Goal: Book appointment/travel/reservation

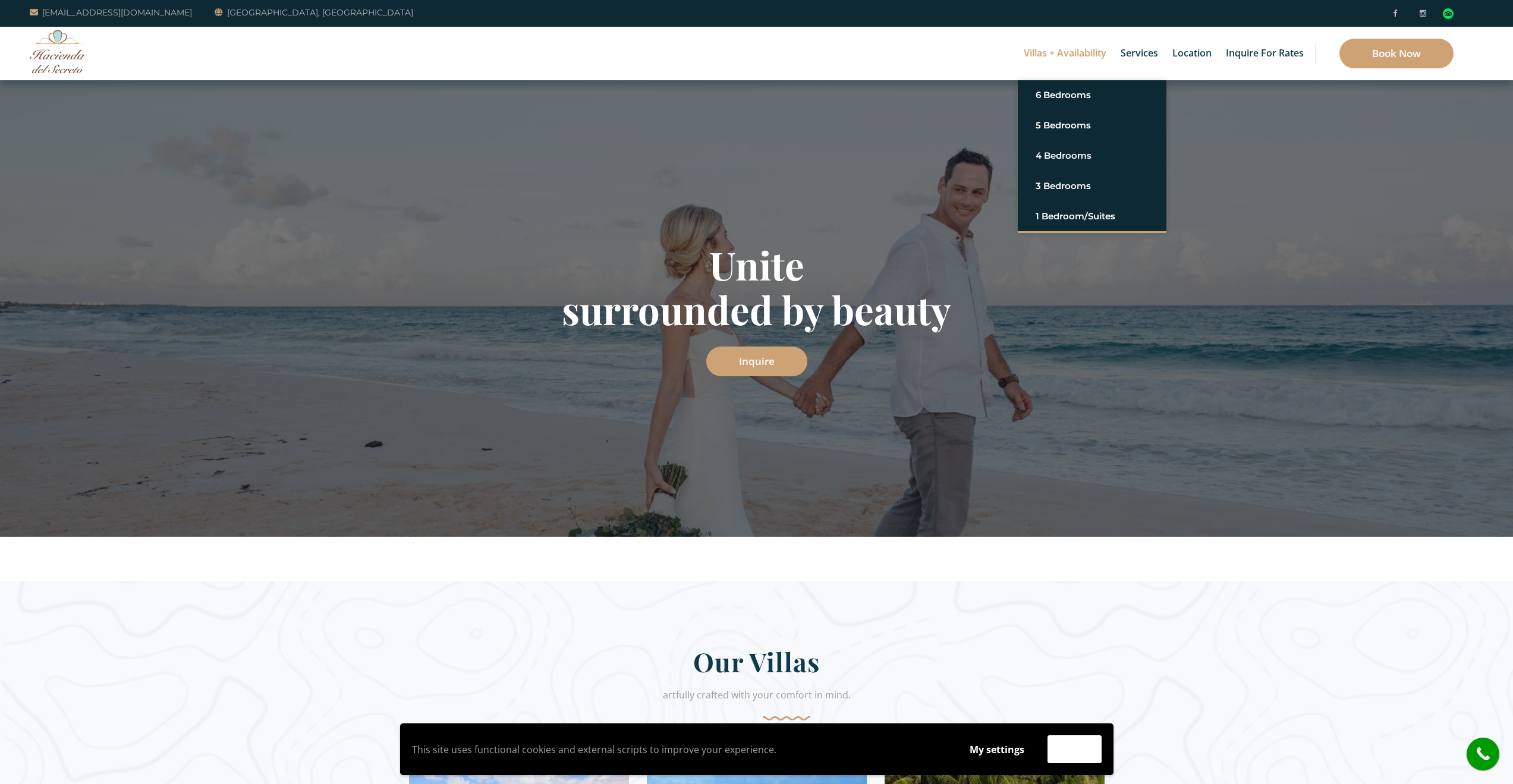
click at [1066, 59] on link "Villas + Availability" at bounding box center [1065, 54] width 94 height 54
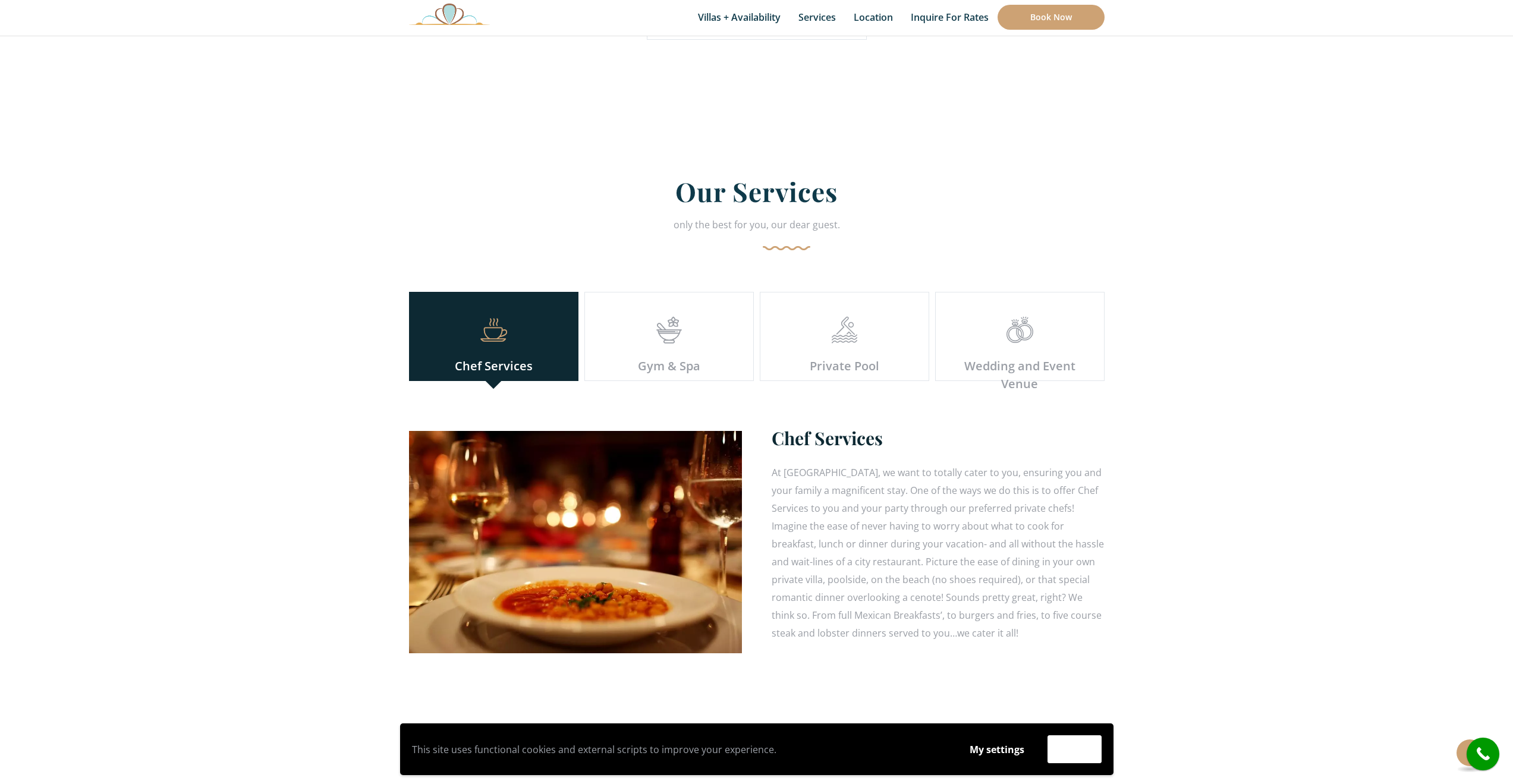
scroll to position [3507, 0]
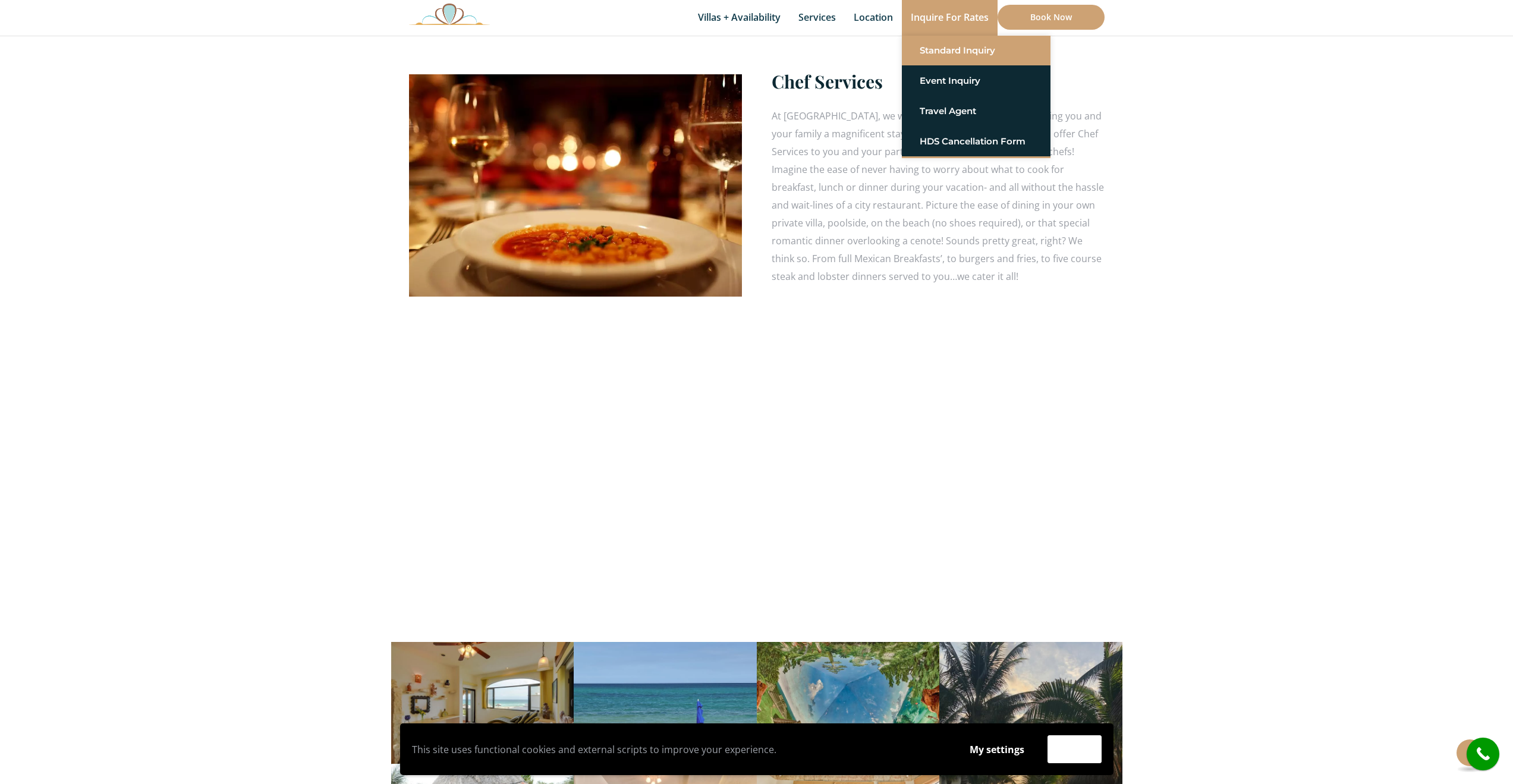
click at [958, 49] on link "Standard Inquiry" at bounding box center [976, 50] width 113 height 22
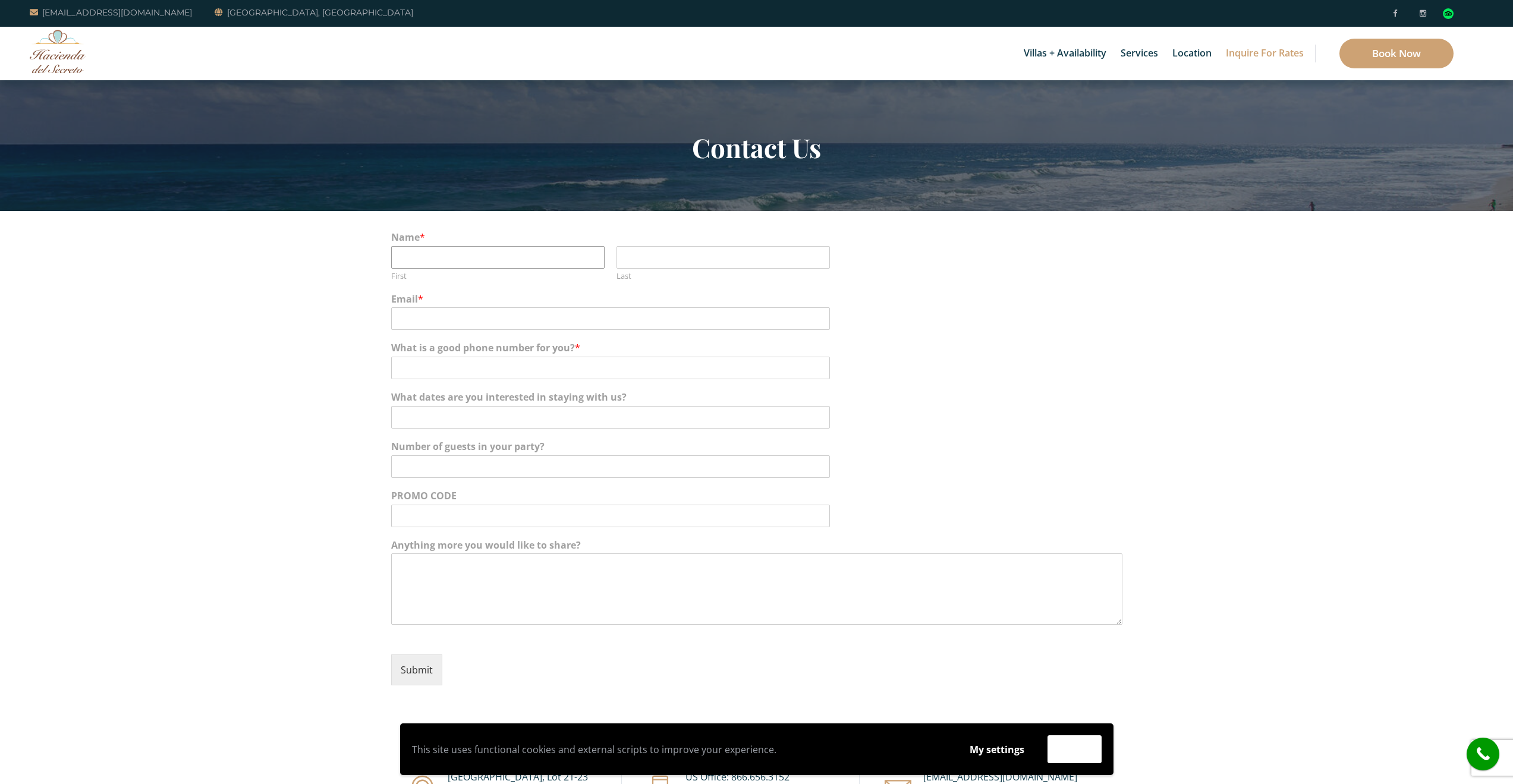
click at [422, 248] on input "First" at bounding box center [497, 257] width 213 height 22
type input "[PERSON_NAME]"
type input "Parekh"
type input "[EMAIL_ADDRESS][DOMAIN_NAME]"
type input "5622605583"
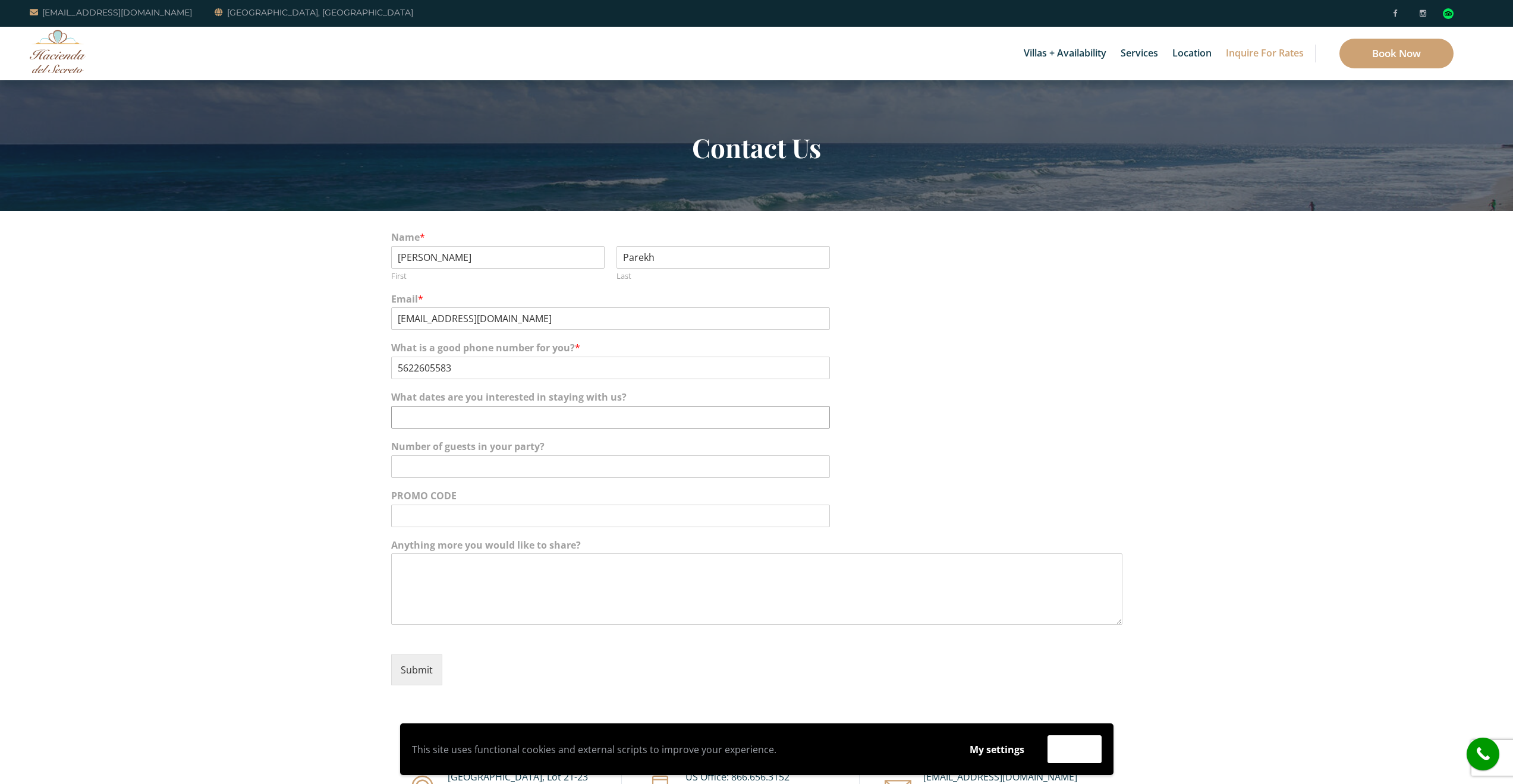
click at [629, 417] on input "What dates are you interested in staying with us?" at bounding box center [610, 417] width 439 height 22
type input "11/24-11/28"
click at [511, 463] on input "Number of guests in your party?" at bounding box center [610, 466] width 439 height 22
type input "5"
type input "40"
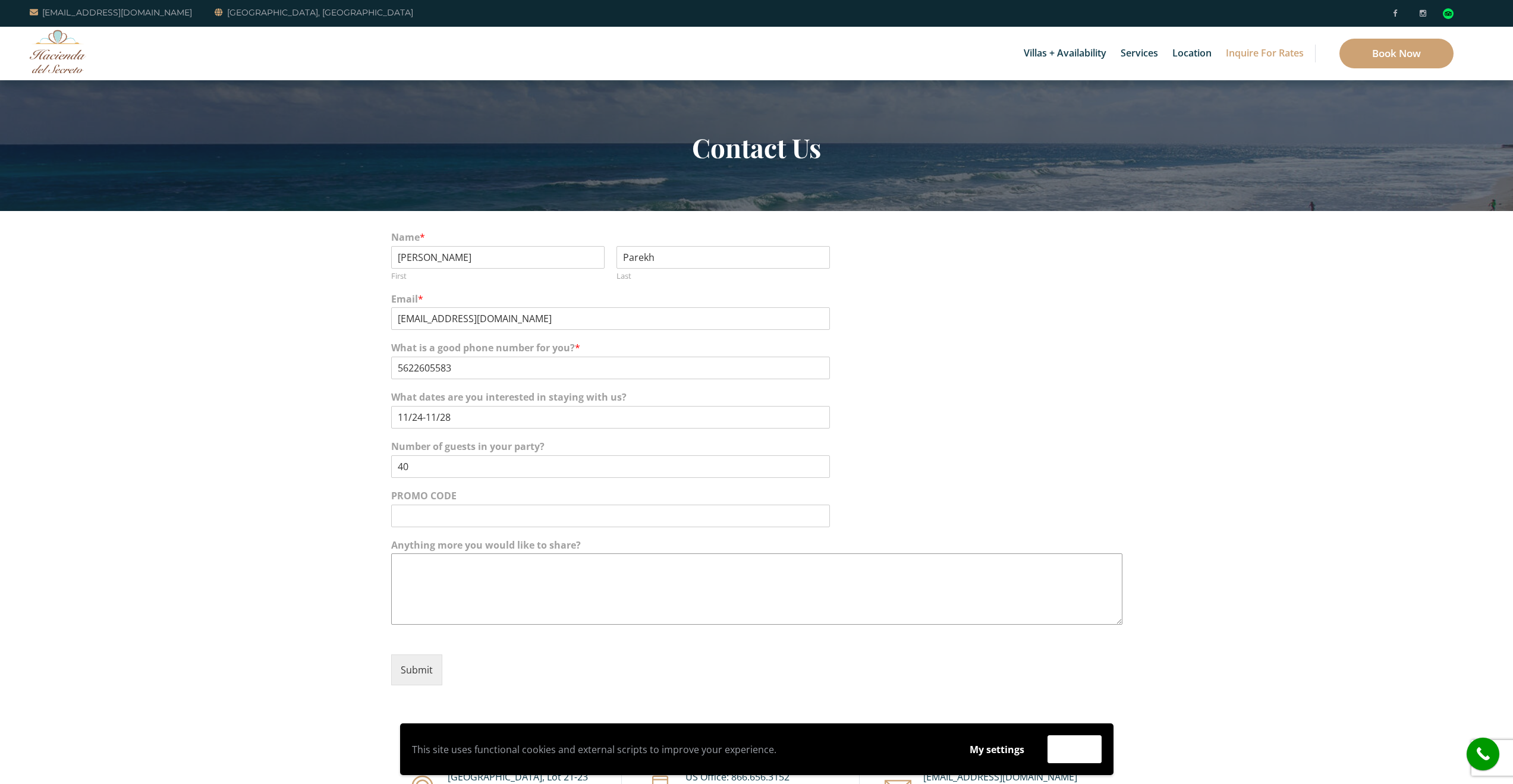
click at [481, 571] on textarea "Anything more you would like to share?" at bounding box center [756, 590] width 731 height 72
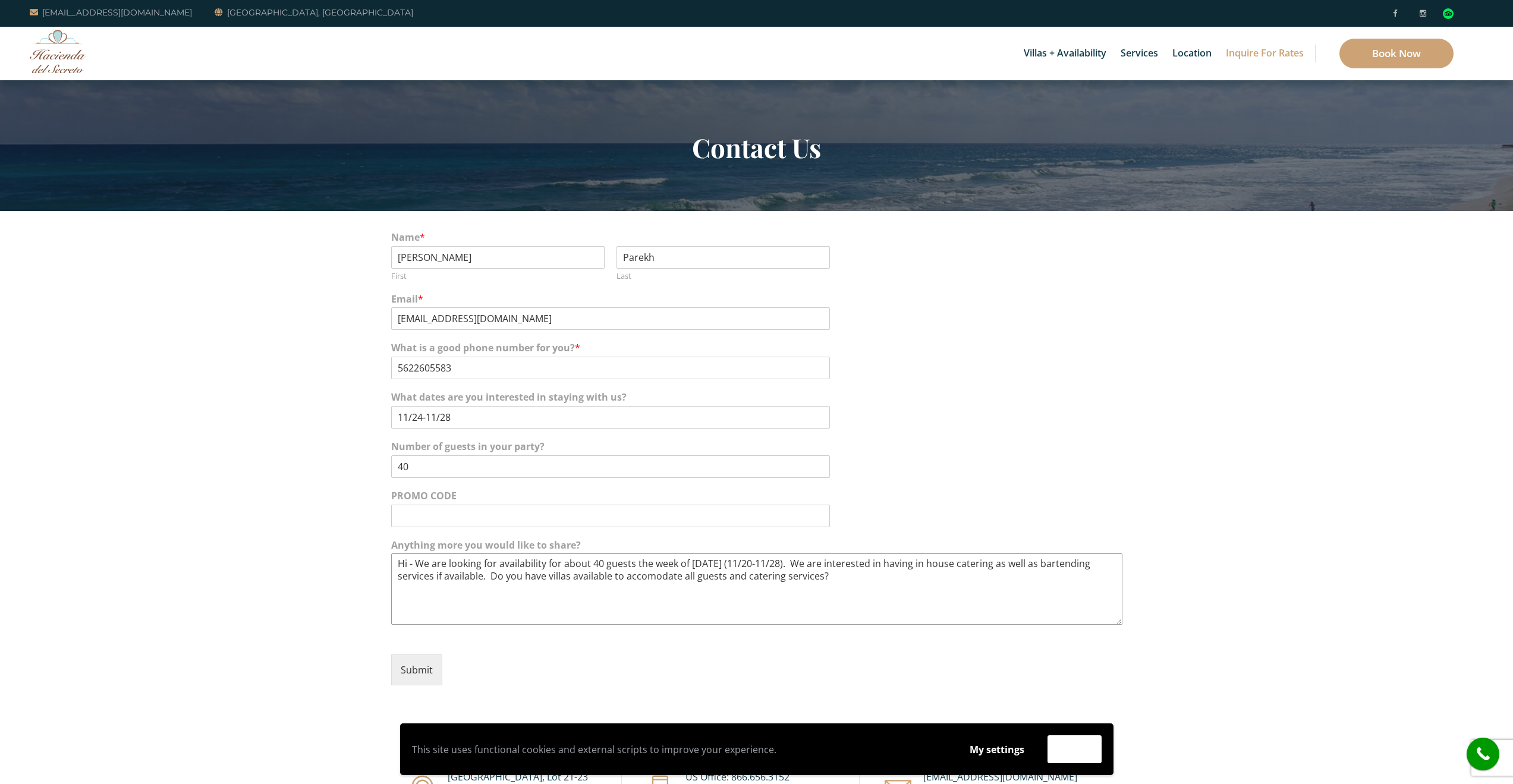
click at [604, 562] on textarea "Hi - We are looking for availability for about 40 guests the week of Thanksgivi…" at bounding box center [756, 590] width 731 height 72
click at [702, 574] on textarea "Hi - We are looking for availability for about 40-50 guests the week of Thanksg…" at bounding box center [756, 590] width 731 height 72
type textarea "Hi - We are looking for availability for about 40-50 guests the week of Thanksg…"
click at [407, 672] on button "Submit" at bounding box center [416, 669] width 51 height 30
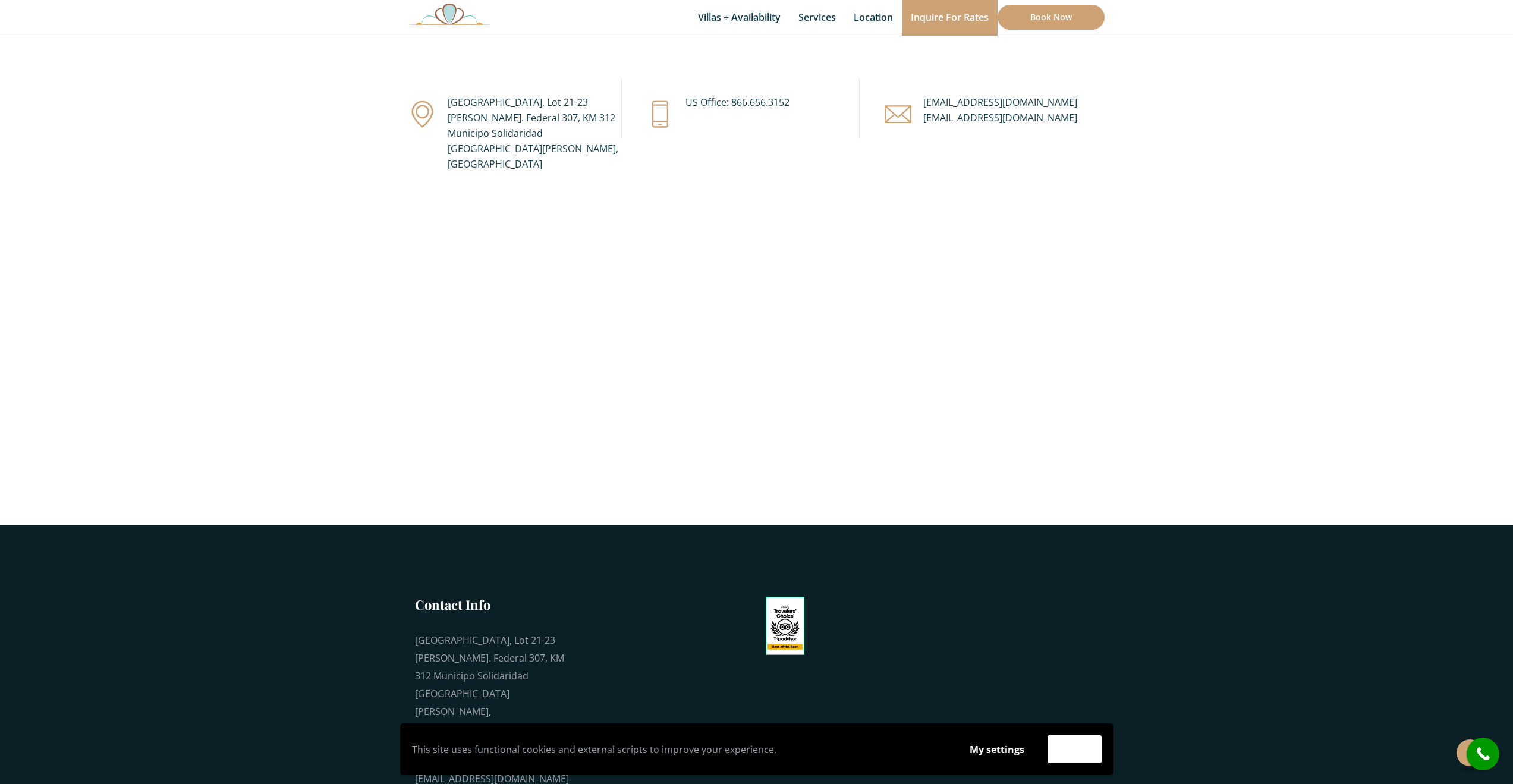
scroll to position [334, 0]
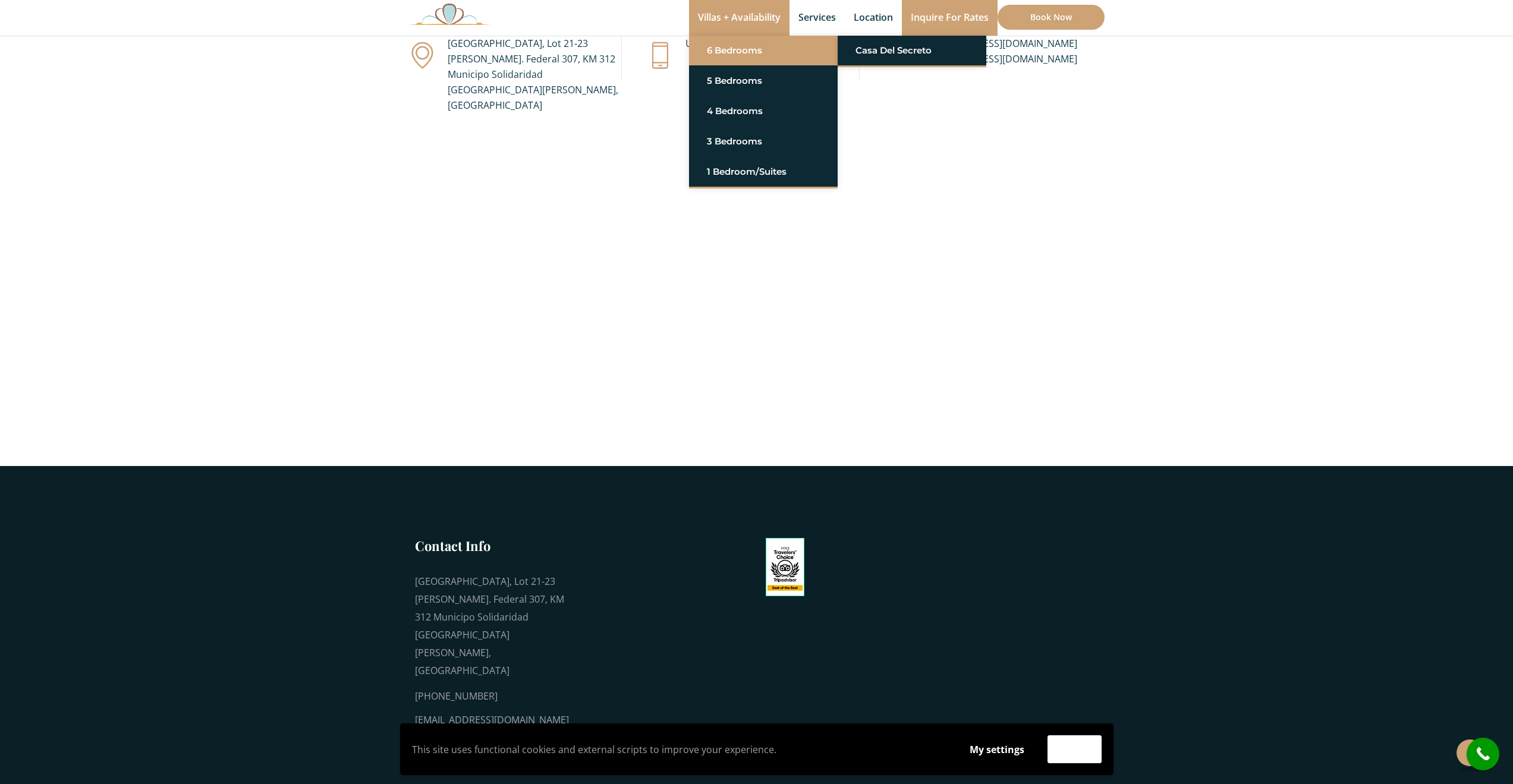
click at [739, 46] on link "6 Bedrooms" at bounding box center [764, 50] width 113 height 22
click at [862, 48] on link "Casa del Secreto" at bounding box center [912, 50] width 113 height 22
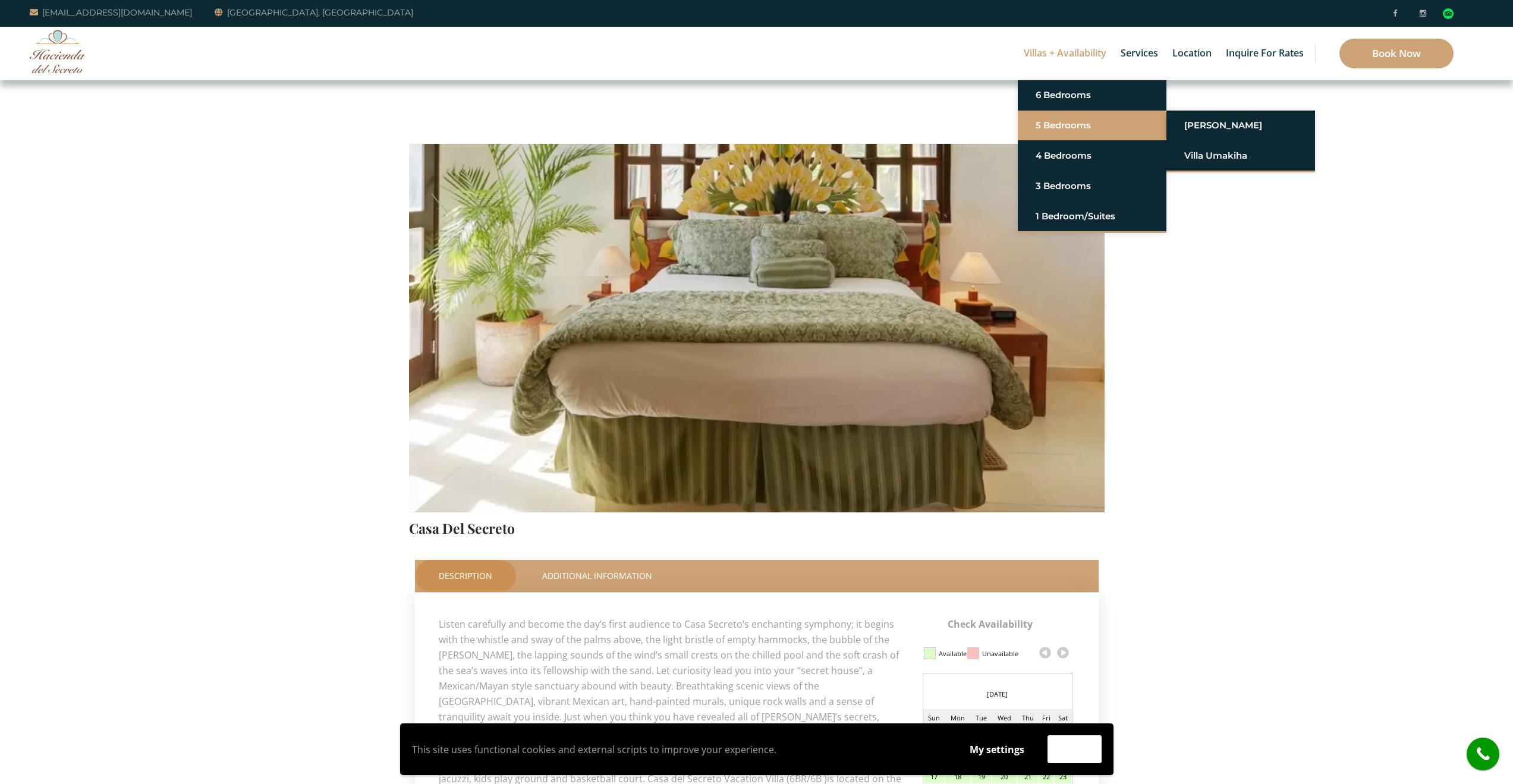
click at [1055, 120] on link "5 Bedrooms" at bounding box center [1092, 125] width 113 height 22
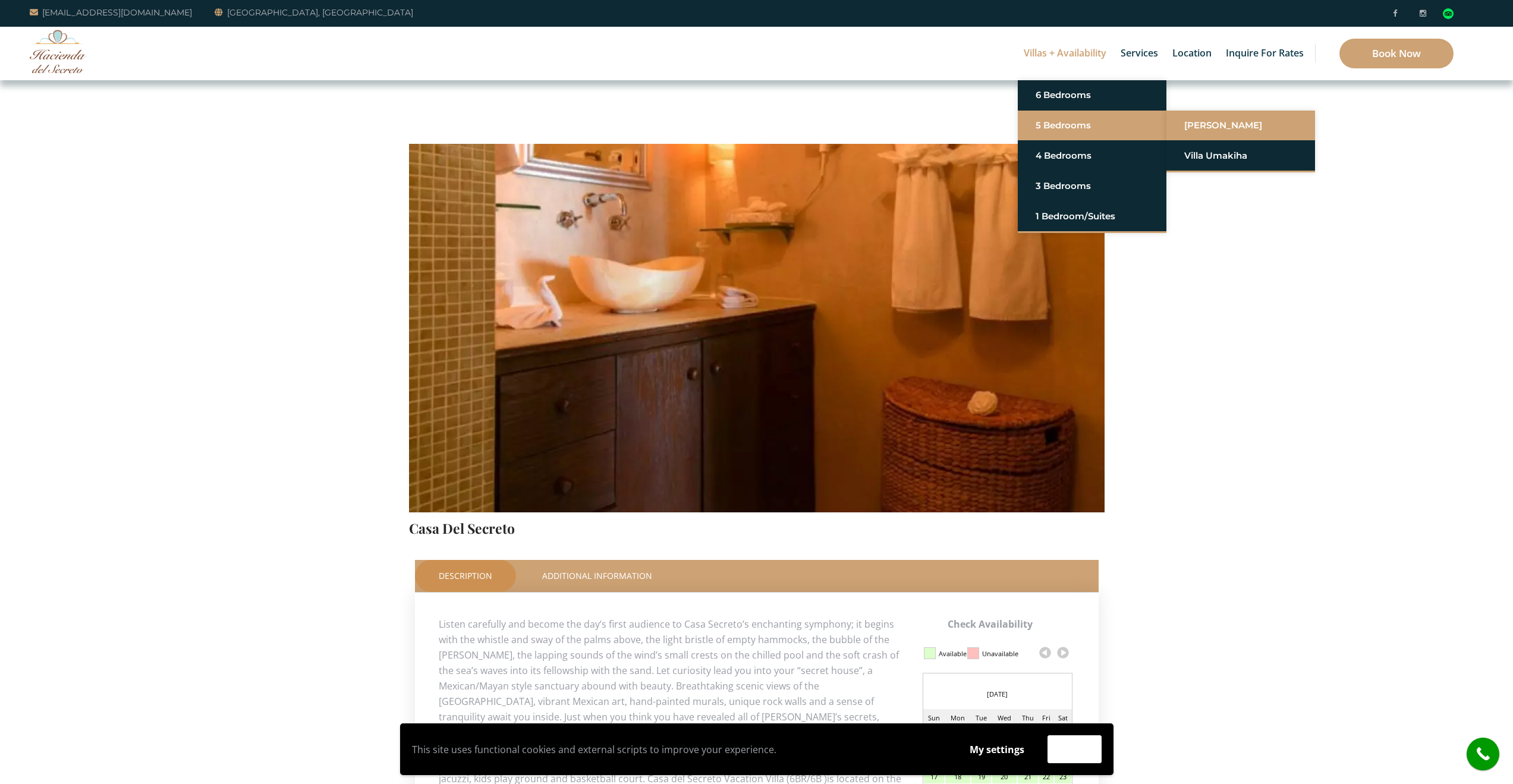
click at [1246, 127] on link "[PERSON_NAME]" at bounding box center [1241, 125] width 113 height 22
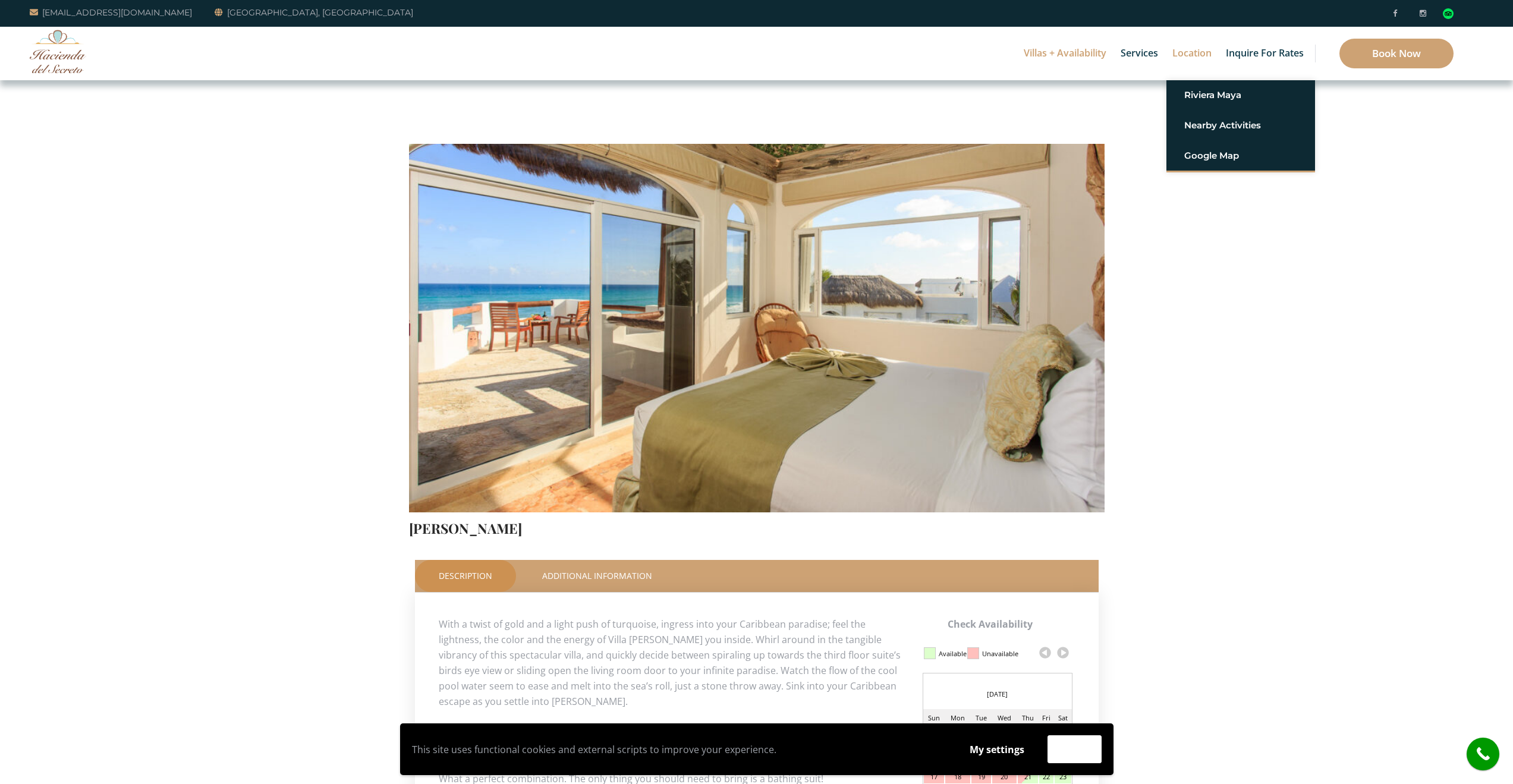
click at [1200, 54] on link "Location" at bounding box center [1191, 54] width 51 height 54
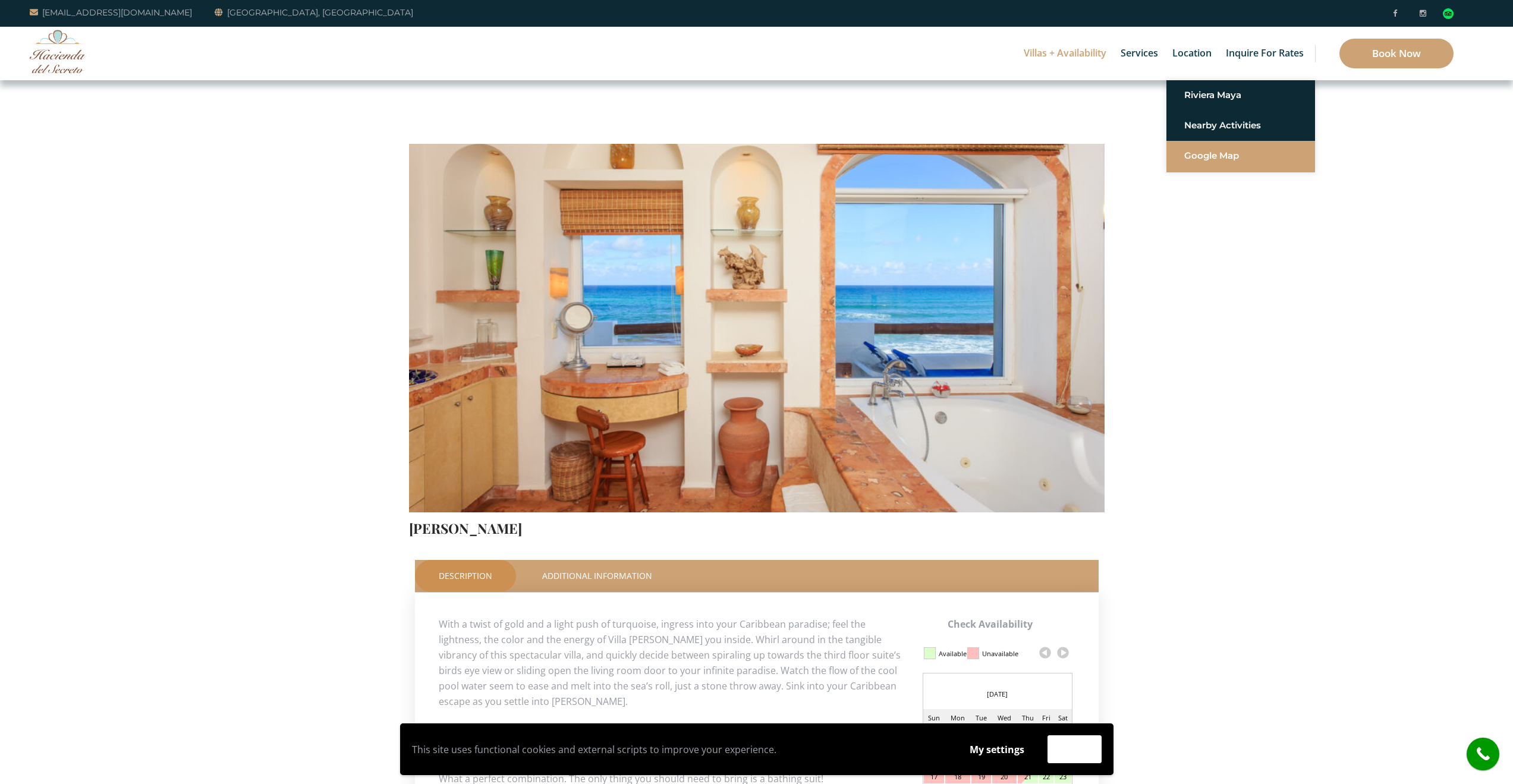
click at [1211, 153] on link "Google Map" at bounding box center [1241, 156] width 113 height 22
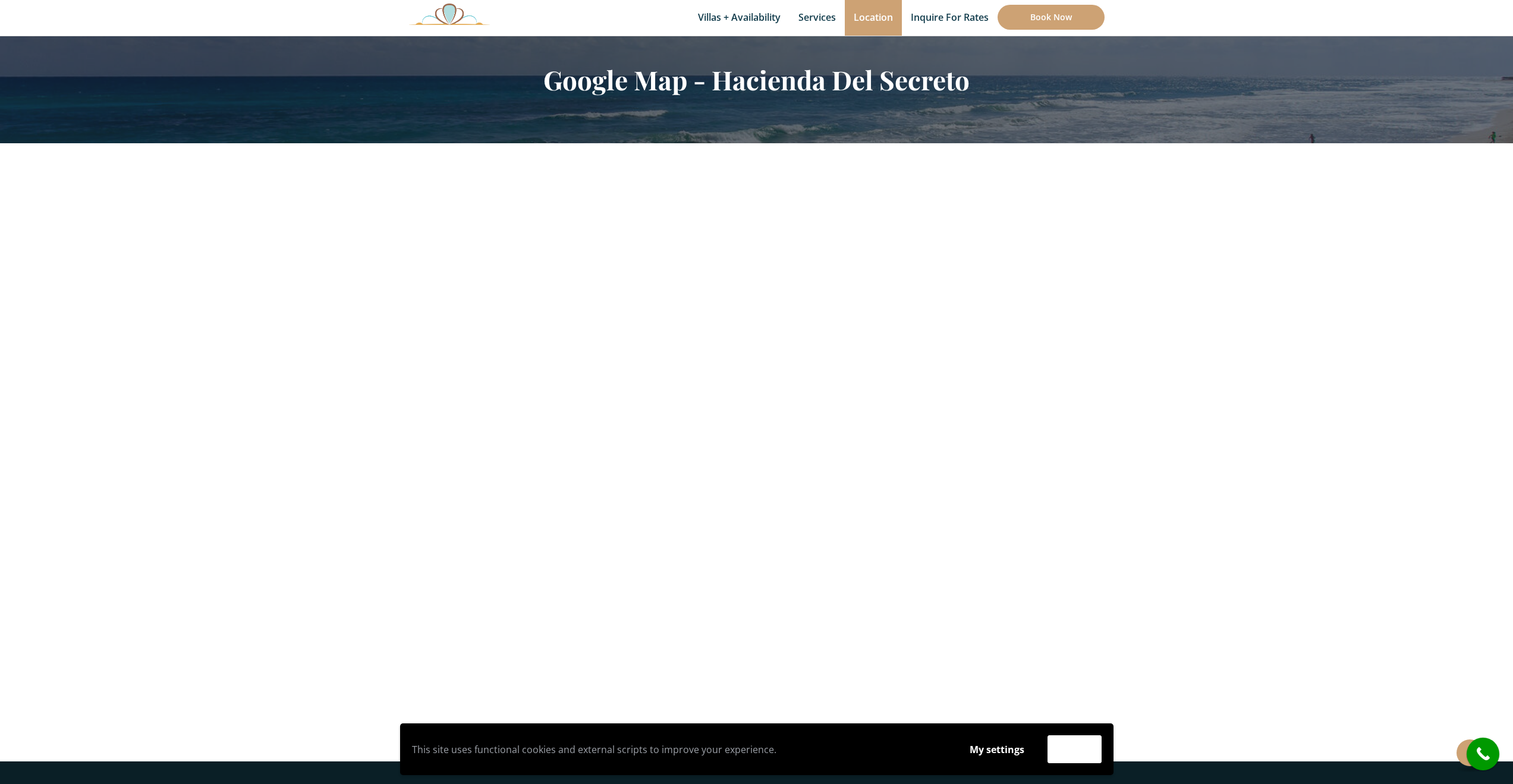
scroll to position [237, 0]
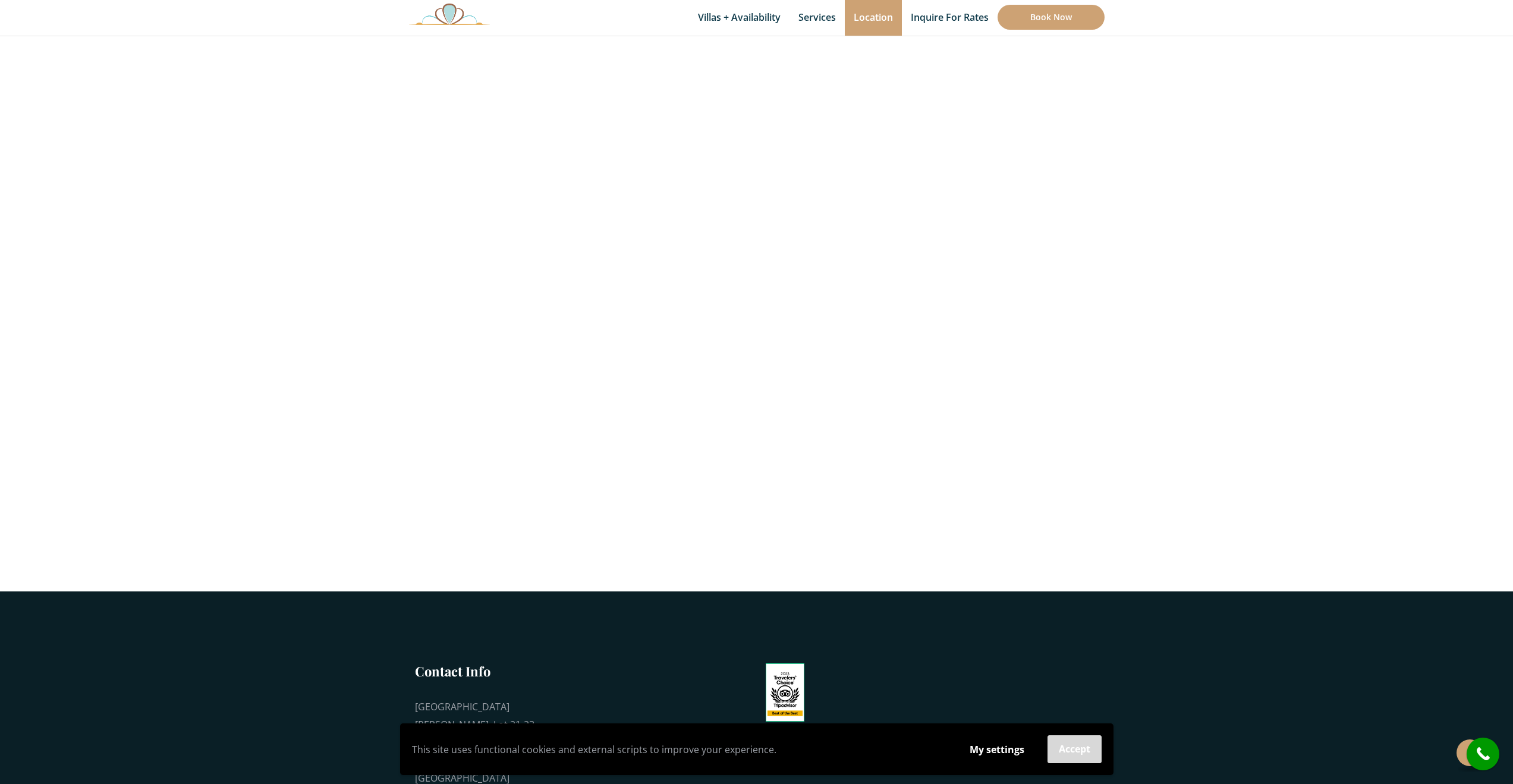
click at [1082, 753] on button "Accept" at bounding box center [1075, 749] width 54 height 28
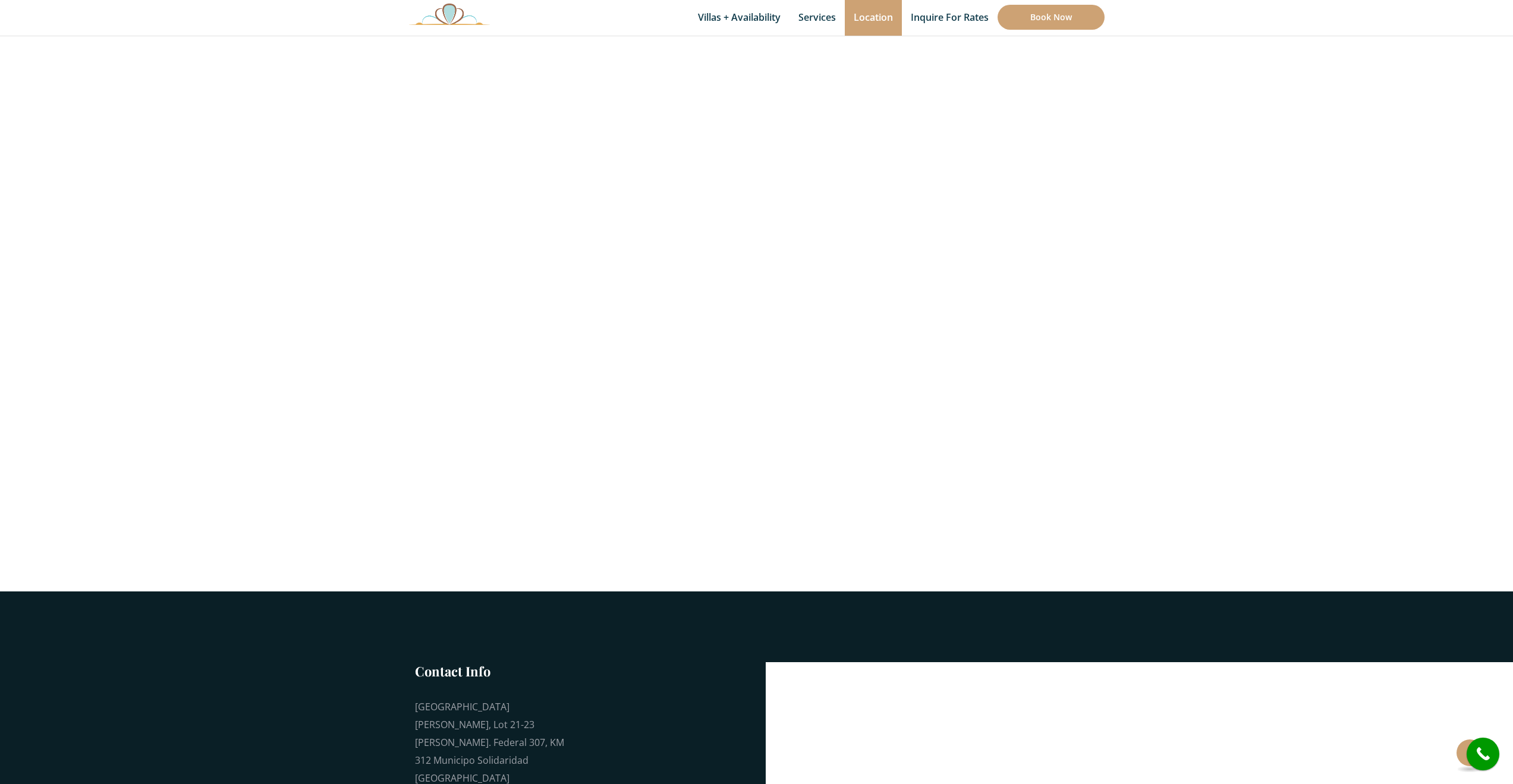
scroll to position [237, 0]
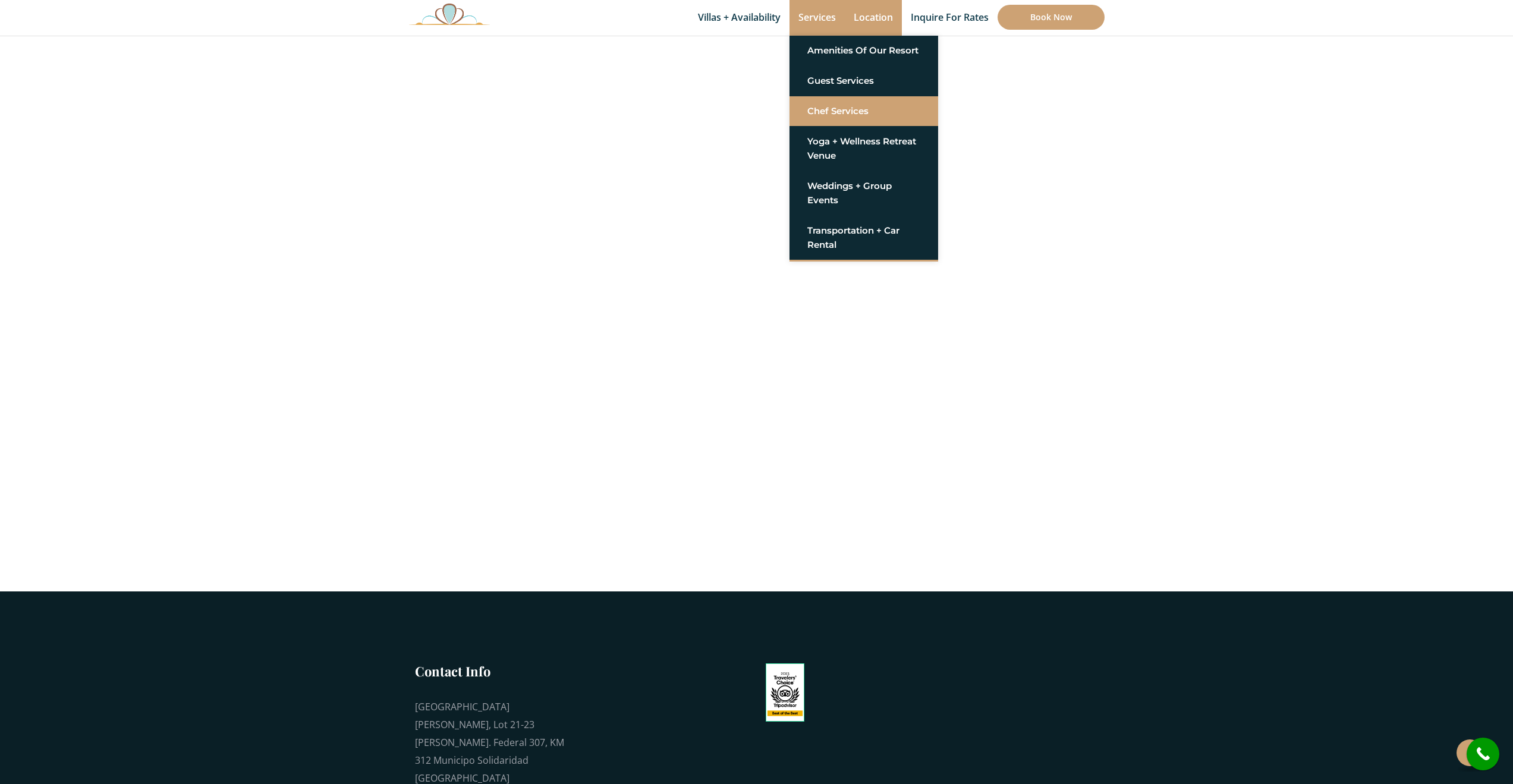
click at [819, 114] on link "Chef Services" at bounding box center [864, 111] width 113 height 22
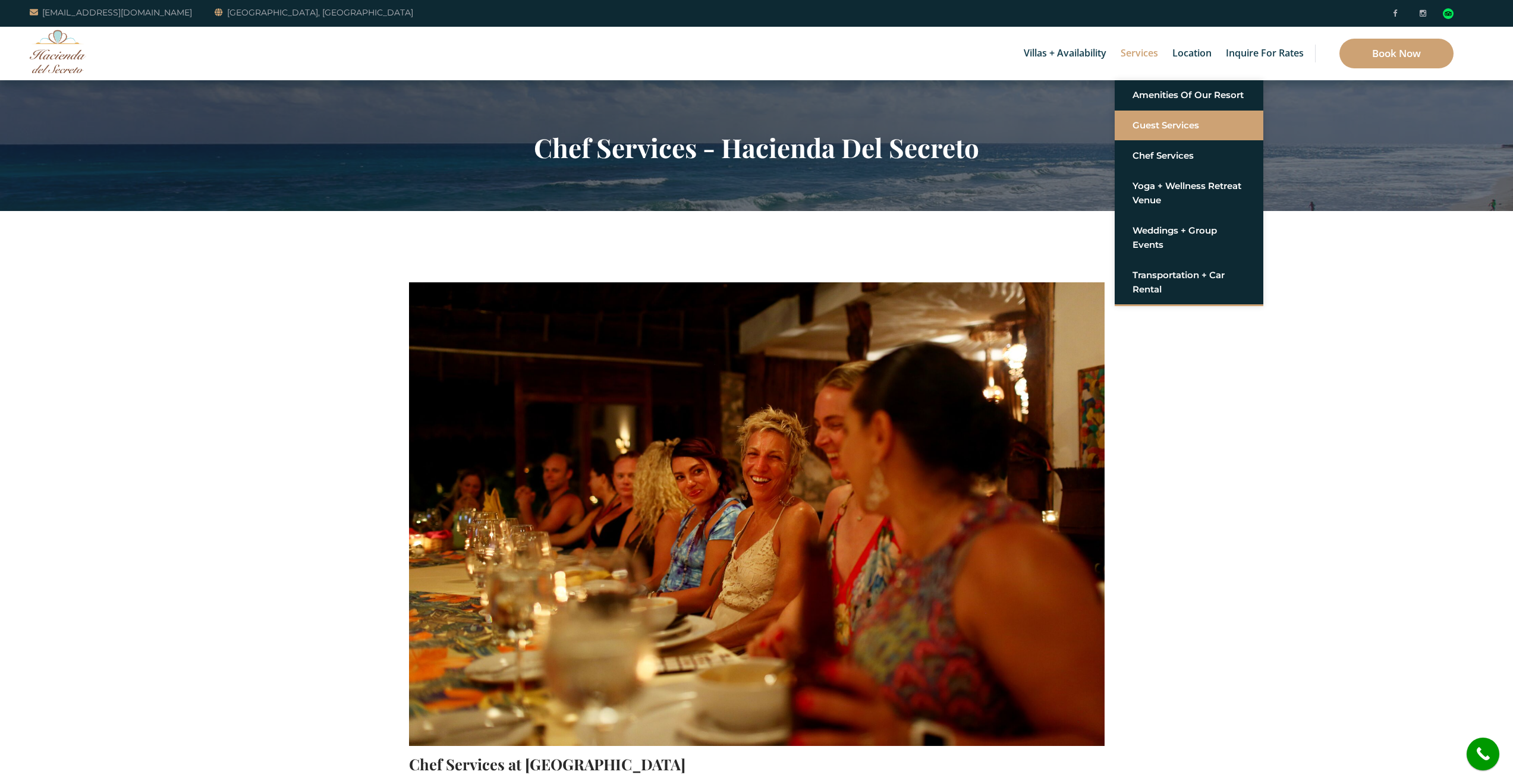
click at [1154, 116] on link "Guest Services" at bounding box center [1189, 125] width 113 height 22
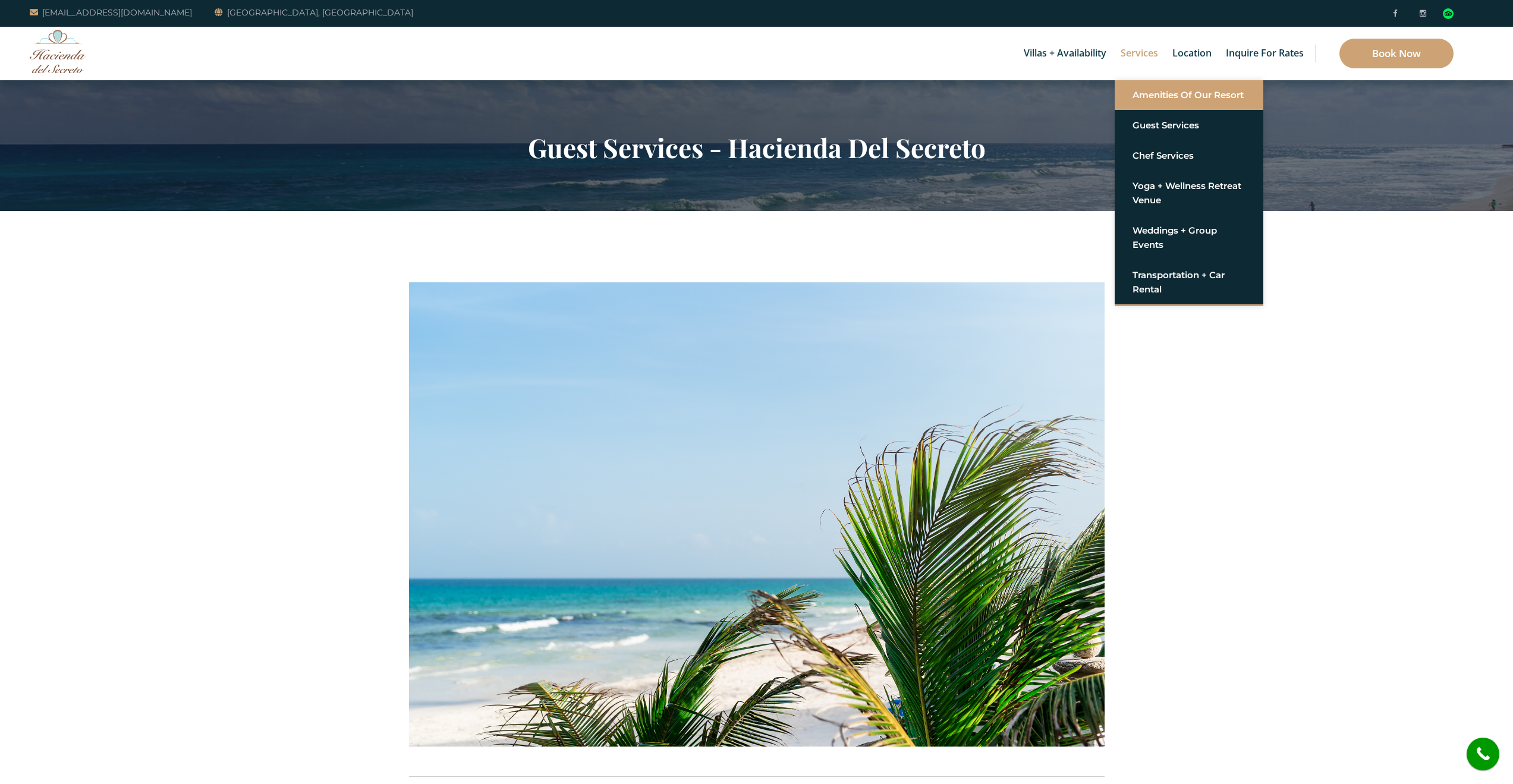
click at [1136, 97] on link "Amenities of Our Resort" at bounding box center [1189, 95] width 113 height 22
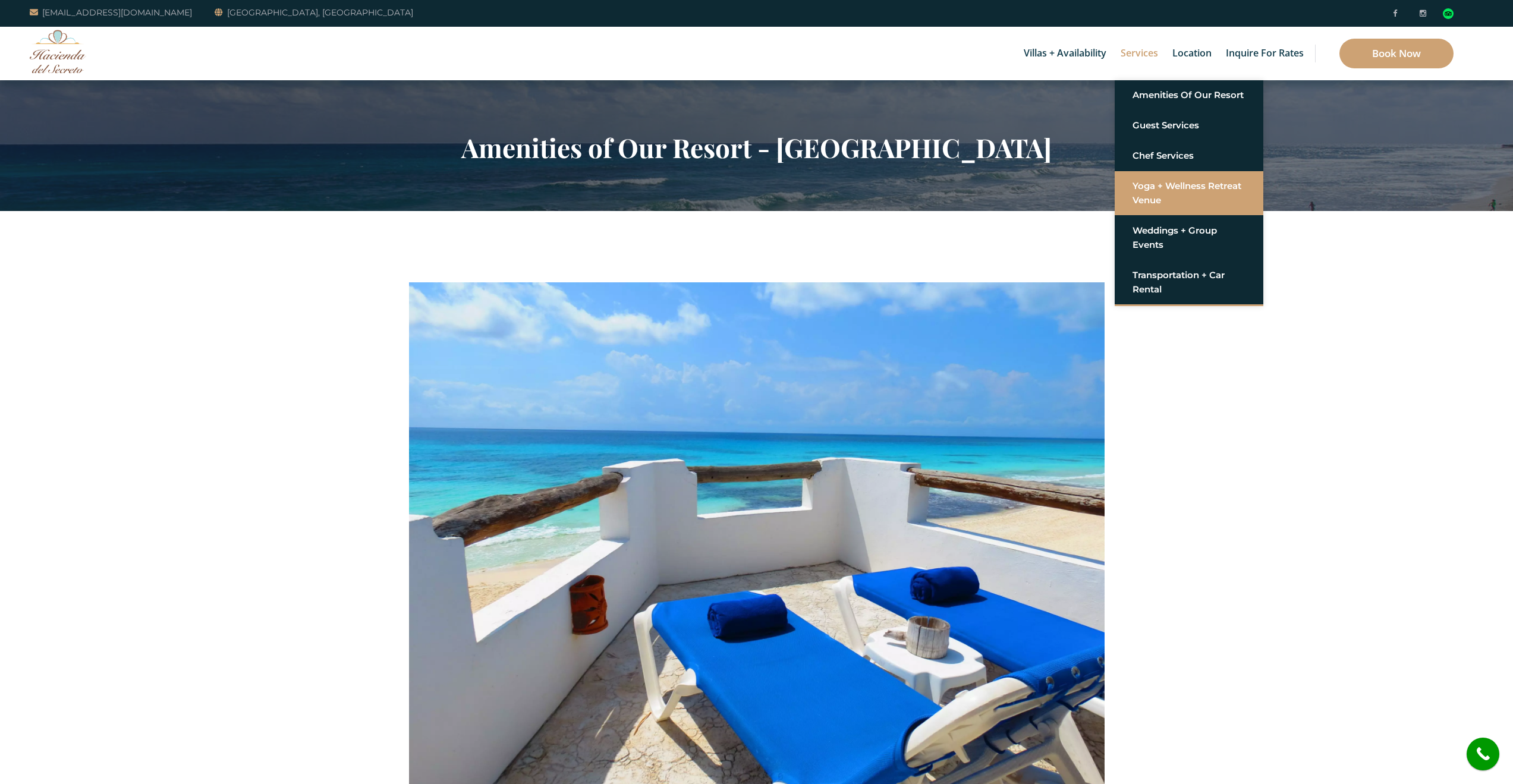
click at [1143, 197] on link "Yoga + Wellness Retreat Venue" at bounding box center [1189, 194] width 113 height 36
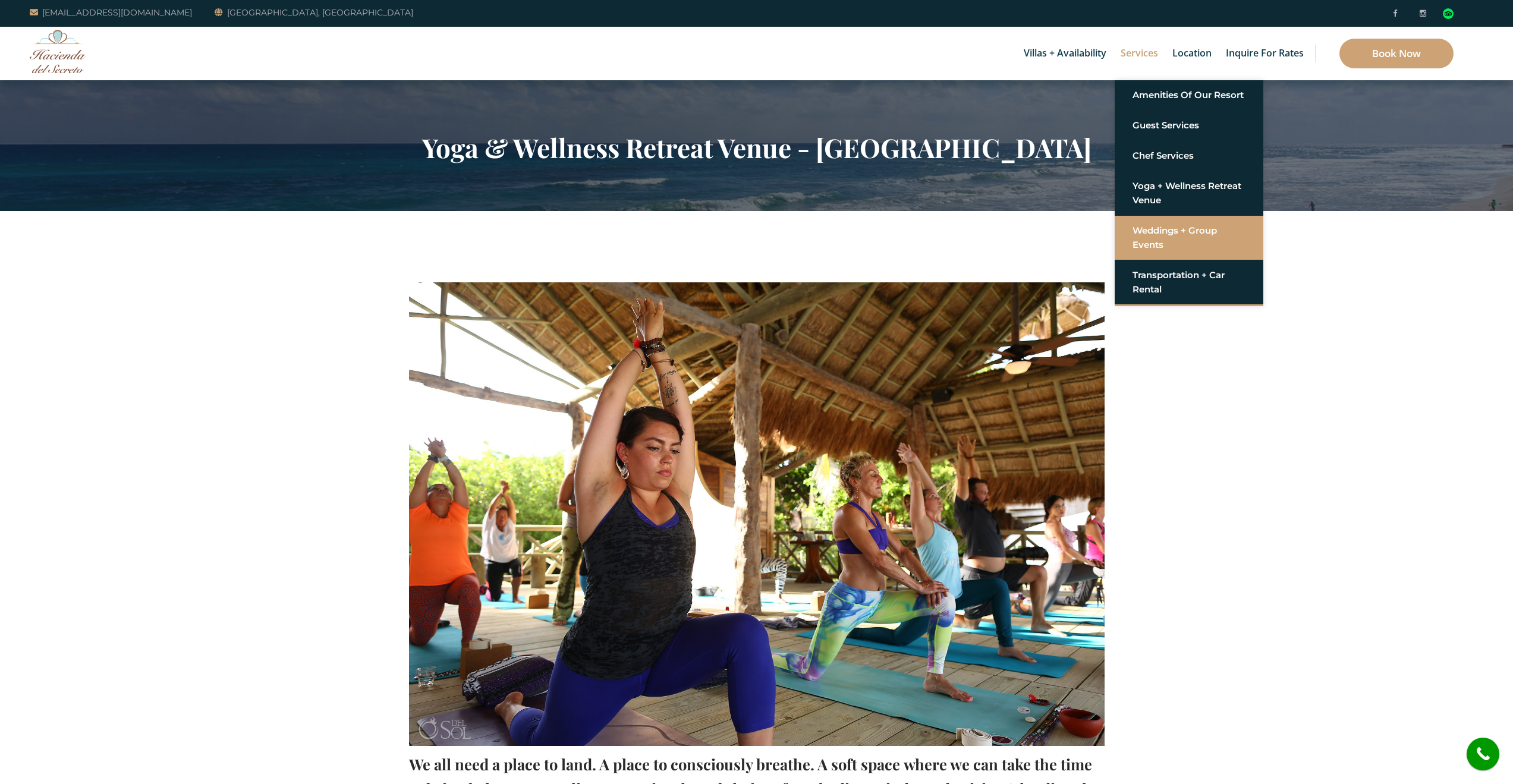
click at [1155, 233] on link "Weddings + Group Events" at bounding box center [1189, 237] width 113 height 36
